Goal: Use online tool/utility: Utilize a website feature to perform a specific function

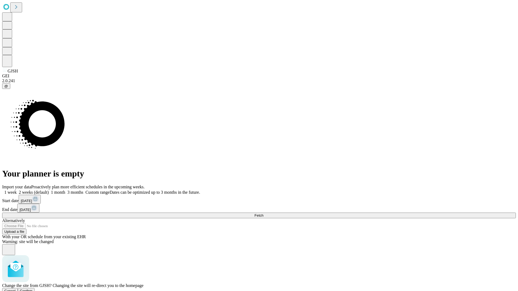
click at [33, 289] on span "Confirm" at bounding box center [26, 291] width 13 height 4
click at [17, 190] on label "1 week" at bounding box center [9, 192] width 15 height 5
click at [263, 214] on span "Fetch" at bounding box center [258, 216] width 9 height 4
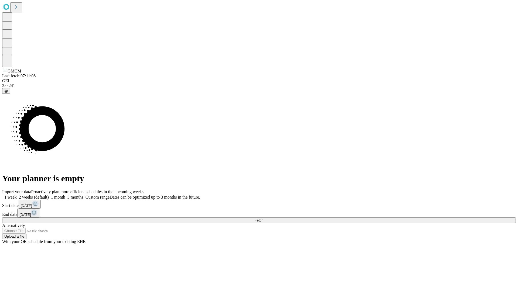
click at [17, 195] on label "1 week" at bounding box center [9, 197] width 15 height 5
click at [263, 218] on span "Fetch" at bounding box center [258, 220] width 9 height 4
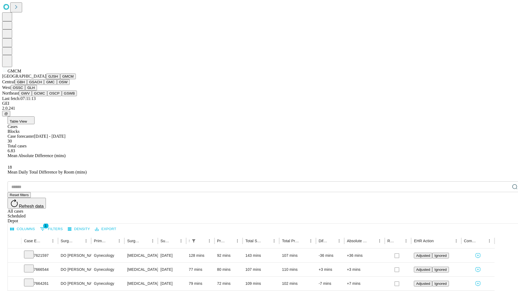
click at [27, 85] on button "GBH" at bounding box center [21, 82] width 12 height 6
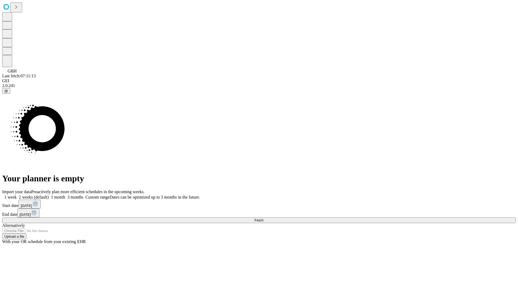
click at [17, 195] on label "1 week" at bounding box center [9, 197] width 15 height 5
click at [263, 218] on span "Fetch" at bounding box center [258, 220] width 9 height 4
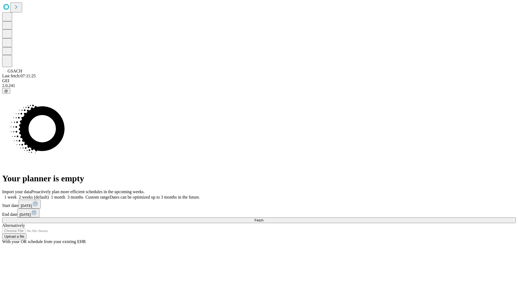
click at [263, 218] on span "Fetch" at bounding box center [258, 220] width 9 height 4
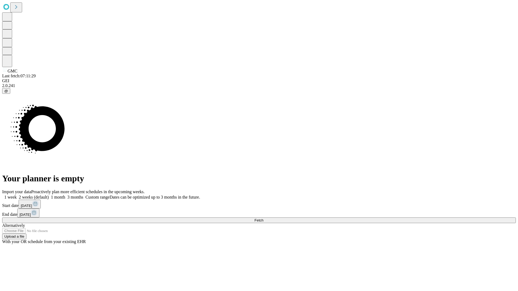
click at [17, 195] on label "1 week" at bounding box center [9, 197] width 15 height 5
click at [263, 218] on span "Fetch" at bounding box center [258, 220] width 9 height 4
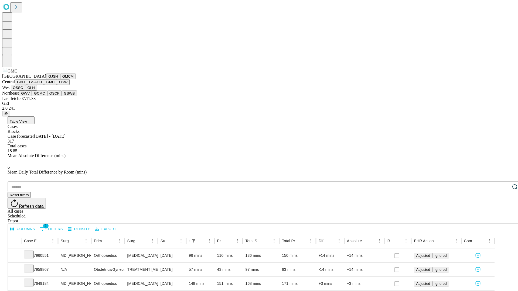
click at [57, 85] on button "OSW" at bounding box center [63, 82] width 13 height 6
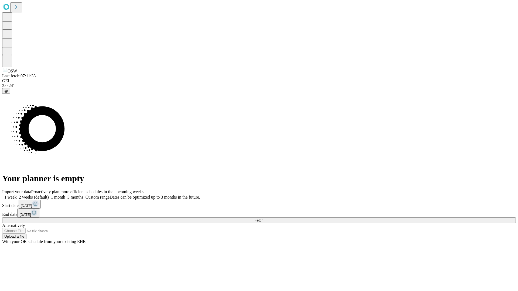
click at [17, 195] on label "1 week" at bounding box center [9, 197] width 15 height 5
click at [263, 218] on span "Fetch" at bounding box center [258, 220] width 9 height 4
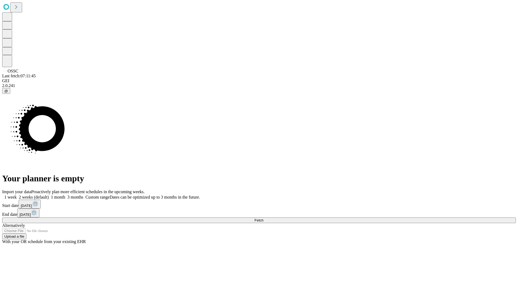
click at [17, 195] on label "1 week" at bounding box center [9, 197] width 15 height 5
click at [263, 218] on span "Fetch" at bounding box center [258, 220] width 9 height 4
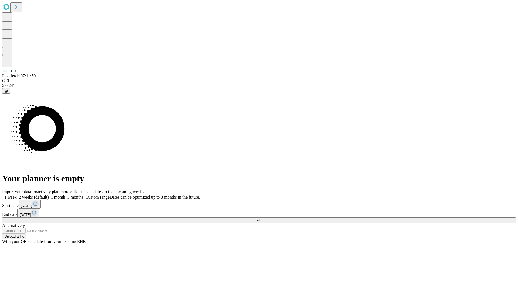
click at [17, 195] on label "1 week" at bounding box center [9, 197] width 15 height 5
click at [263, 218] on span "Fetch" at bounding box center [258, 220] width 9 height 4
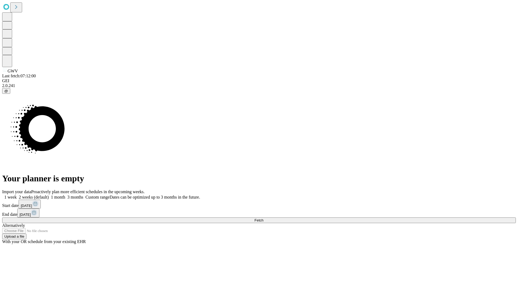
click at [17, 195] on label "1 week" at bounding box center [9, 197] width 15 height 5
click at [263, 218] on span "Fetch" at bounding box center [258, 220] width 9 height 4
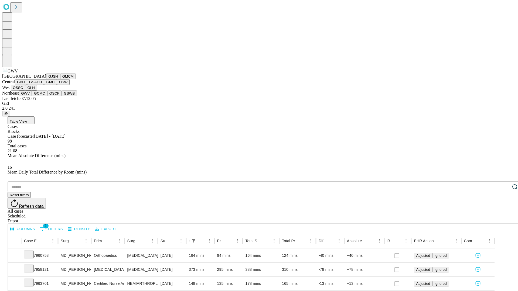
click at [42, 96] on button "GCMC" at bounding box center [39, 94] width 15 height 6
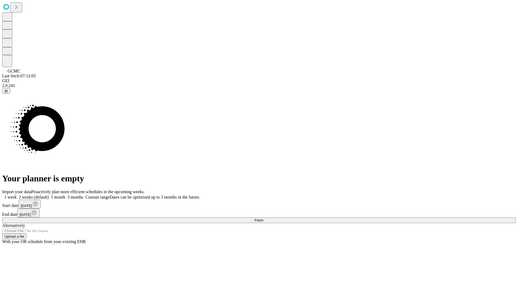
click at [17, 195] on label "1 week" at bounding box center [9, 197] width 15 height 5
click at [263, 218] on span "Fetch" at bounding box center [258, 220] width 9 height 4
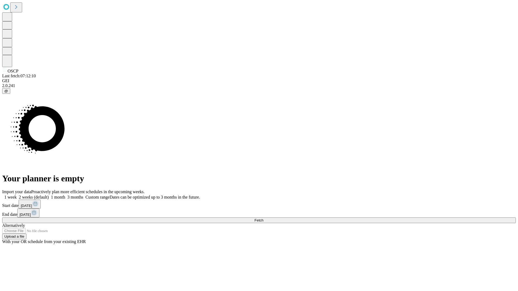
click at [17, 195] on label "1 week" at bounding box center [9, 197] width 15 height 5
click at [263, 218] on span "Fetch" at bounding box center [258, 220] width 9 height 4
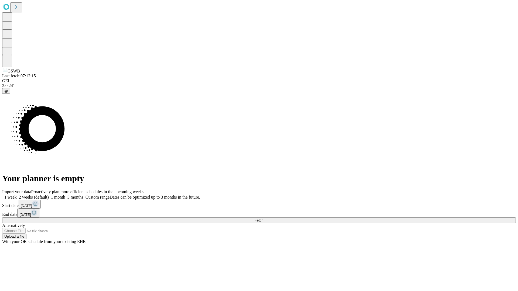
click at [17, 195] on label "1 week" at bounding box center [9, 197] width 15 height 5
click at [263, 218] on span "Fetch" at bounding box center [258, 220] width 9 height 4
